Goal: Navigation & Orientation: Understand site structure

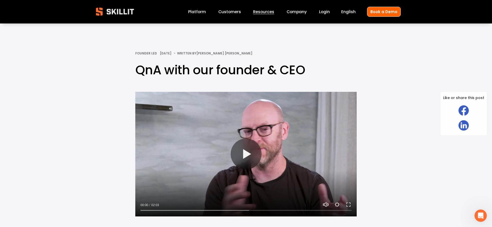
click at [197, 12] on link "Platform" at bounding box center [197, 11] width 18 height 7
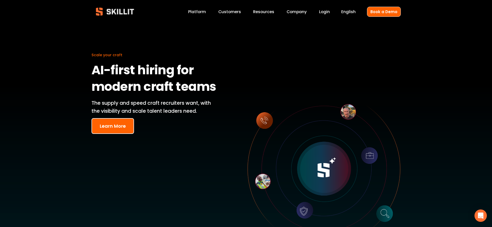
click at [227, 11] on link "Customers" at bounding box center [229, 11] width 23 height 7
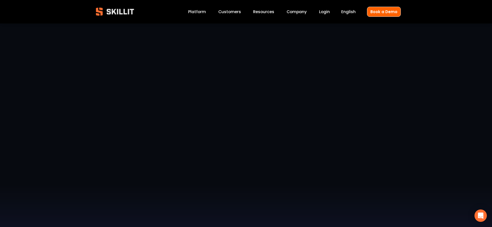
click at [296, 10] on link "Company" at bounding box center [297, 11] width 20 height 7
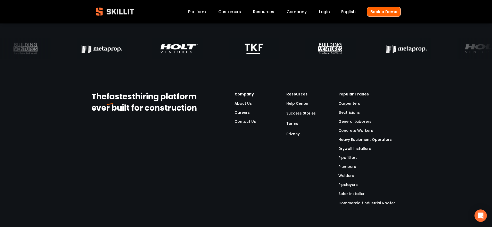
scroll to position [1730, 0]
